Goal: Task Accomplishment & Management: Use online tool/utility

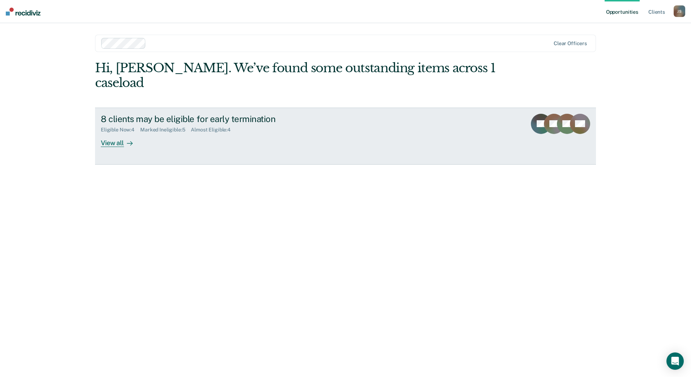
click at [121, 133] on div "View all" at bounding box center [121, 140] width 40 height 14
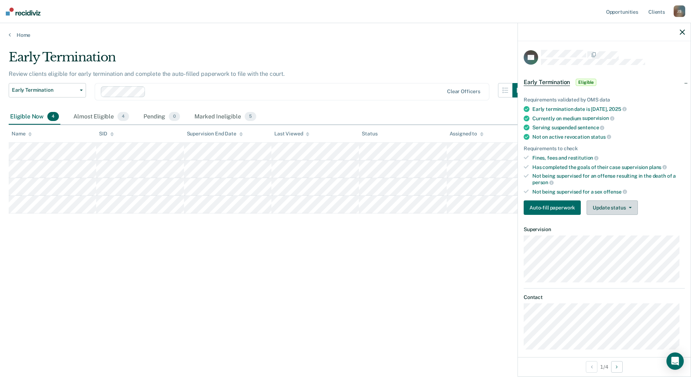
click at [623, 211] on button "Update status" at bounding box center [611, 208] width 51 height 14
click at [624, 235] on button "Mark Ineligible" at bounding box center [621, 237] width 70 height 12
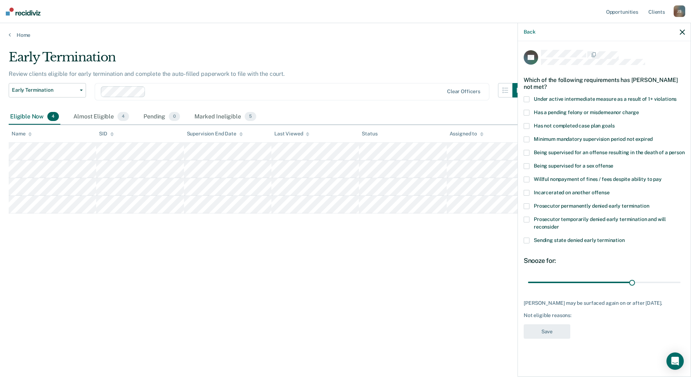
click at [525, 125] on span at bounding box center [527, 126] width 6 height 6
drag, startPoint x: 631, startPoint y: 282, endPoint x: 680, endPoint y: 280, distance: 48.8
type input "43"
click at [680, 280] on input "range" at bounding box center [604, 282] width 152 height 13
click at [552, 331] on button "Save" at bounding box center [547, 332] width 47 height 15
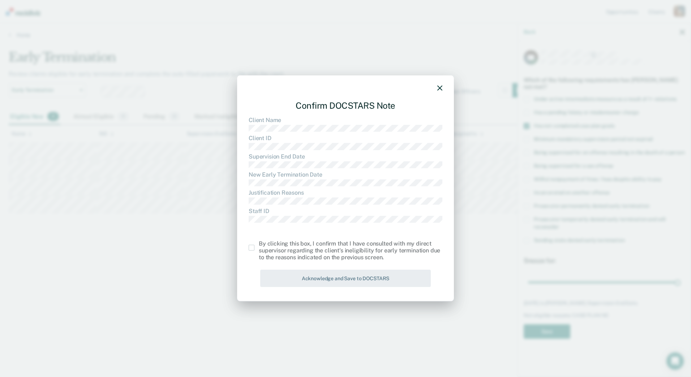
click at [251, 250] on span at bounding box center [252, 248] width 6 height 6
click at [259, 245] on input "checkbox" at bounding box center [259, 245] width 0 height 0
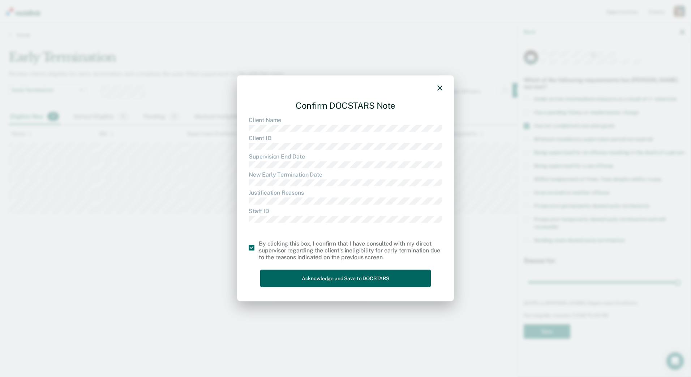
click at [307, 277] on button "Acknowledge and Save to DOCSTARS" at bounding box center [345, 279] width 171 height 18
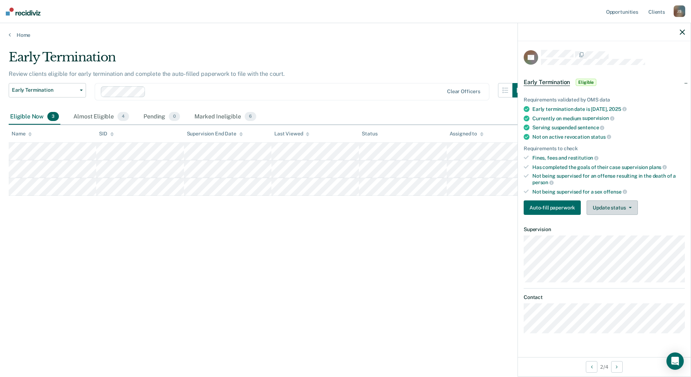
click at [611, 207] on button "Update status" at bounding box center [611, 208] width 51 height 14
click at [618, 237] on button "Mark Ineligible" at bounding box center [621, 237] width 70 height 12
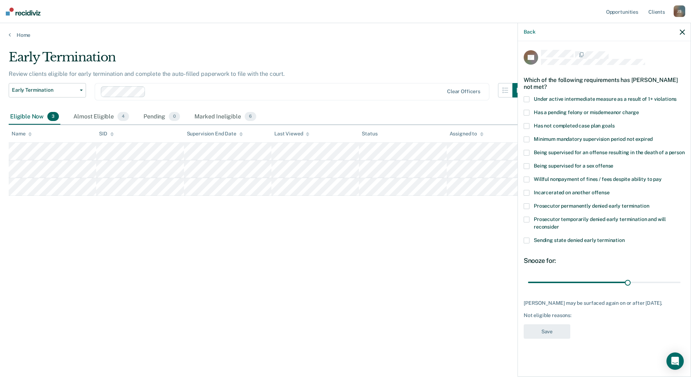
click at [529, 124] on span at bounding box center [527, 126] width 6 height 6
drag, startPoint x: 625, startPoint y: 282, endPoint x: 692, endPoint y: 280, distance: 66.9
type input "45"
click at [680, 280] on input "range" at bounding box center [604, 282] width 152 height 13
click at [541, 332] on button "Save" at bounding box center [547, 332] width 47 height 15
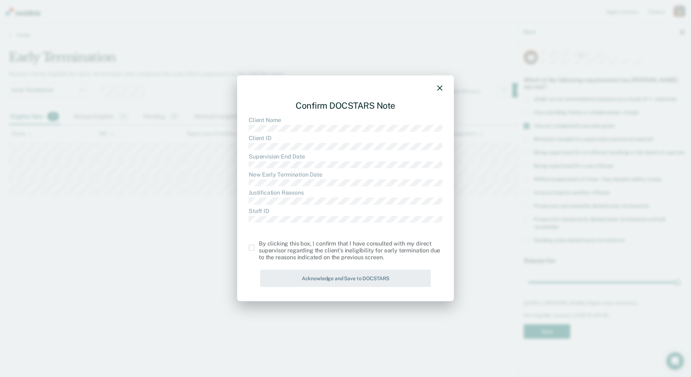
click at [253, 247] on span at bounding box center [252, 248] width 6 height 6
click at [259, 245] on input "checkbox" at bounding box center [259, 245] width 0 height 0
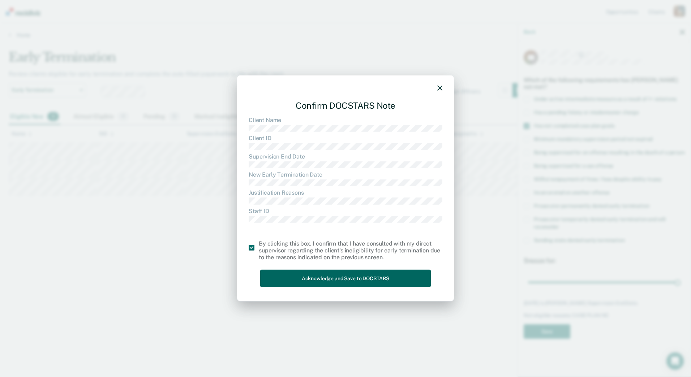
click at [321, 275] on button "Acknowledge and Save to DOCSTARS" at bounding box center [345, 279] width 171 height 18
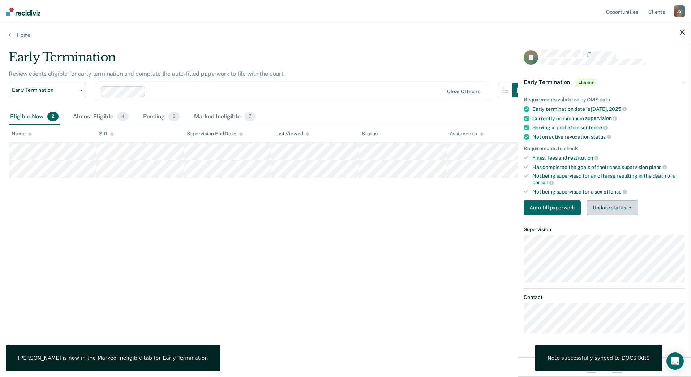
click at [615, 203] on button "Update status" at bounding box center [611, 208] width 51 height 14
click at [615, 235] on button "Mark Ineligible" at bounding box center [621, 237] width 70 height 12
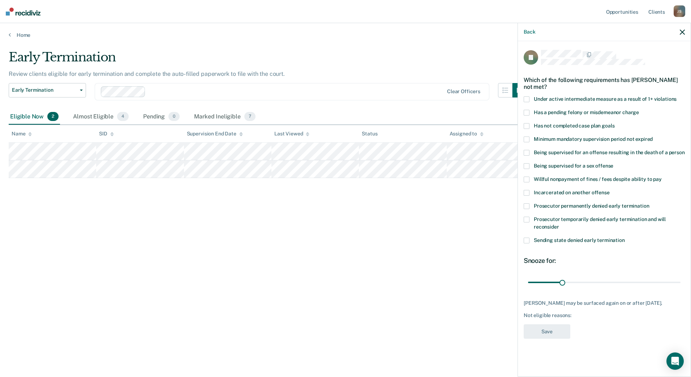
click at [528, 124] on span at bounding box center [527, 126] width 6 height 6
drag, startPoint x: 563, startPoint y: 280, endPoint x: 595, endPoint y: 280, distance: 31.4
type input "60"
click at [595, 280] on input "range" at bounding box center [604, 282] width 152 height 13
click at [548, 331] on button "Save" at bounding box center [547, 332] width 47 height 15
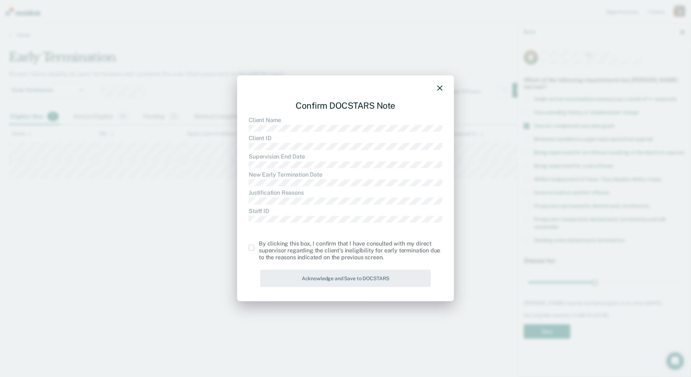
click at [250, 248] on span at bounding box center [252, 248] width 6 height 6
click at [259, 245] on input "checkbox" at bounding box center [259, 245] width 0 height 0
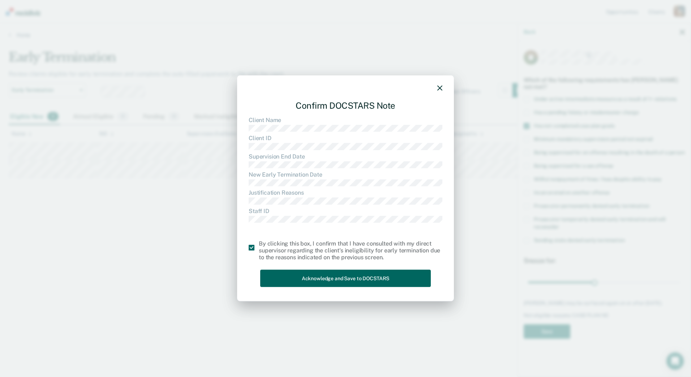
click at [319, 275] on button "Acknowledge and Save to DOCSTARS" at bounding box center [345, 279] width 171 height 18
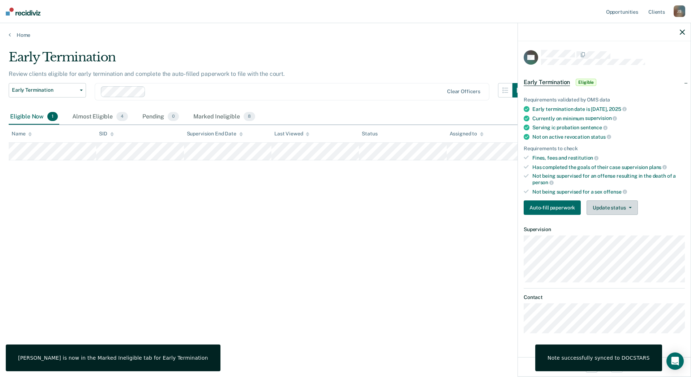
click at [625, 208] on button "Update status" at bounding box center [611, 208] width 51 height 14
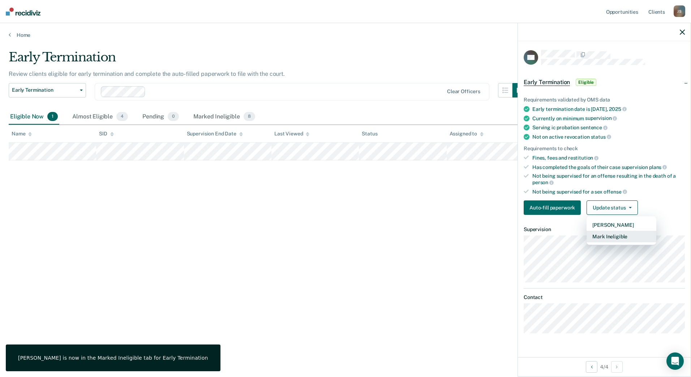
click at [617, 236] on button "Mark Ineligible" at bounding box center [621, 237] width 70 height 12
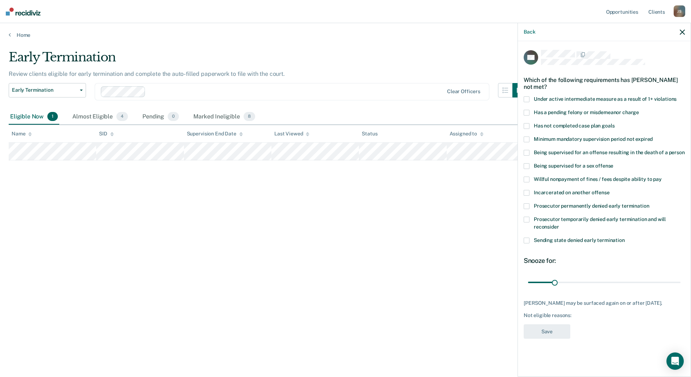
click at [528, 125] on span at bounding box center [527, 126] width 6 height 6
drag, startPoint x: 555, startPoint y: 282, endPoint x: 579, endPoint y: 282, distance: 23.9
type input "60"
click at [579, 282] on input "range" at bounding box center [604, 282] width 152 height 13
click at [553, 331] on button "Save" at bounding box center [547, 332] width 47 height 15
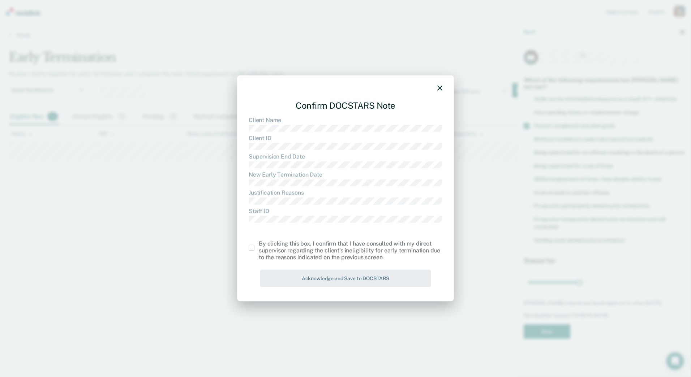
click at [253, 248] on span at bounding box center [252, 248] width 6 height 6
click at [259, 245] on input "checkbox" at bounding box center [259, 245] width 0 height 0
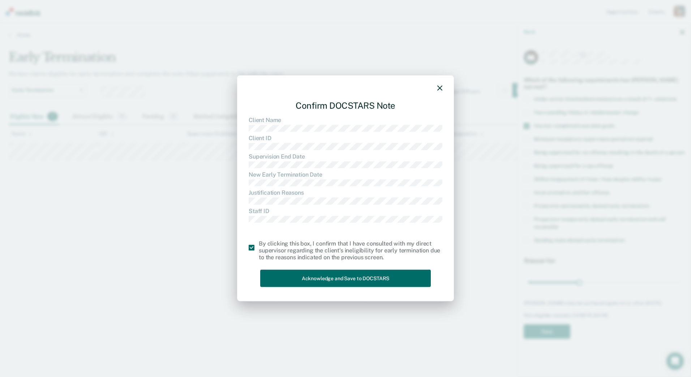
click at [337, 289] on div "Confirm DOCSTARS Note Client Name Client ID Supervision End Date New Early Term…" at bounding box center [346, 192] width 194 height 195
click at [338, 282] on button "Acknowledge and Save to DOCSTARS" at bounding box center [345, 279] width 171 height 18
